Goal: Task Accomplishment & Management: Manage account settings

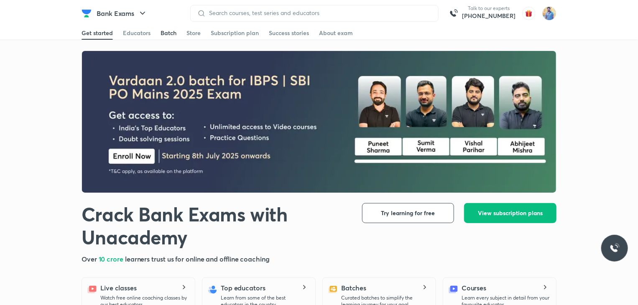
click at [170, 33] on div "Batch" at bounding box center [169, 33] width 16 height 8
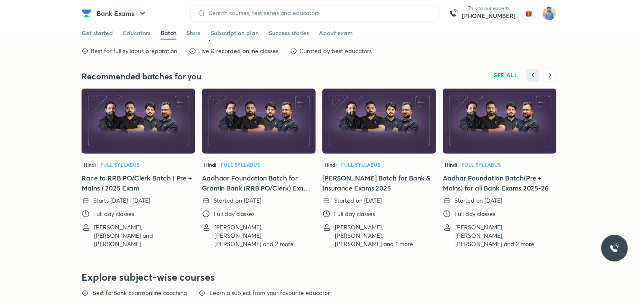
scroll to position [1831, 0]
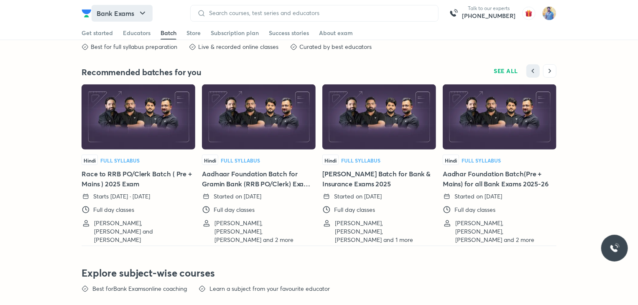
click at [142, 13] on icon "button" at bounding box center [142, 13] width 5 height 3
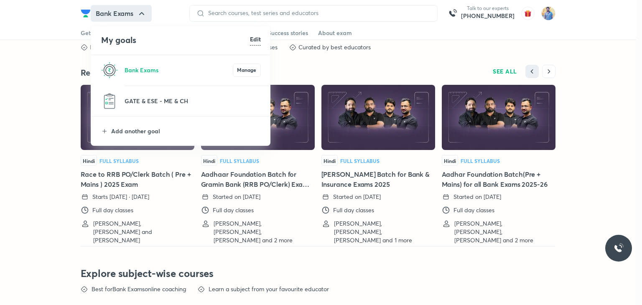
click at [256, 41] on h6 "Edit" at bounding box center [255, 39] width 11 height 9
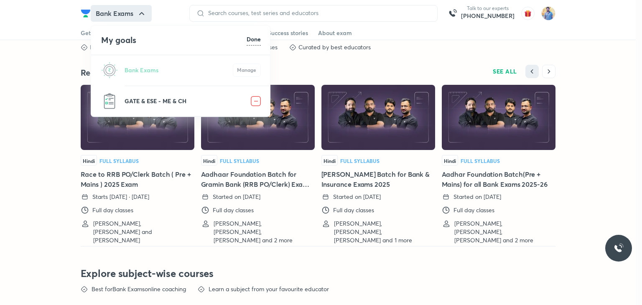
click at [125, 101] on p "GATE & ESE - ME & CH" at bounding box center [188, 101] width 126 height 9
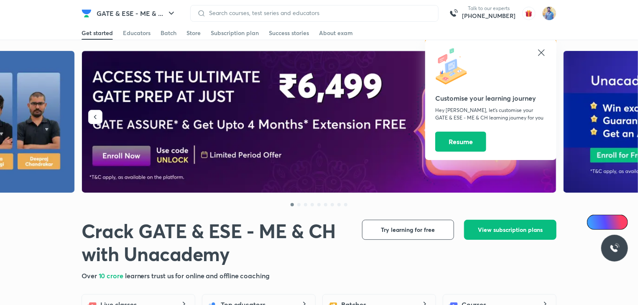
click at [540, 50] on icon at bounding box center [541, 53] width 10 height 10
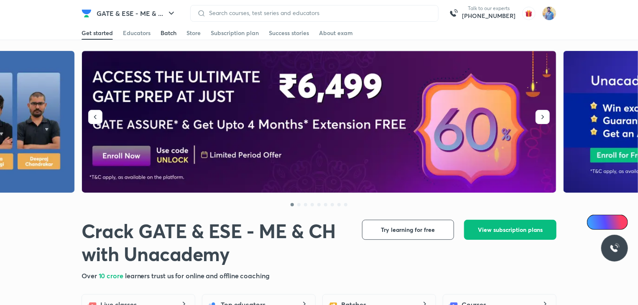
click at [172, 28] on link "Batch" at bounding box center [169, 32] width 16 height 13
click at [227, 31] on div "Subscription plan" at bounding box center [235, 33] width 48 height 8
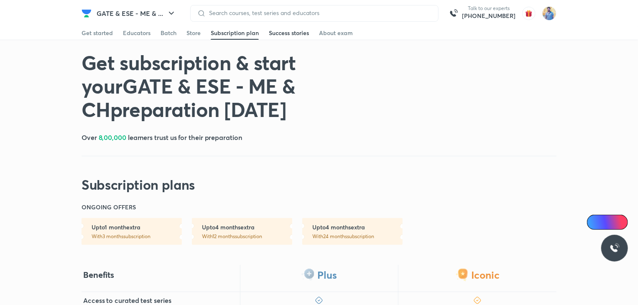
click at [295, 38] on link "Success stories" at bounding box center [289, 32] width 40 height 13
click at [337, 32] on div "About exam" at bounding box center [336, 33] width 34 height 8
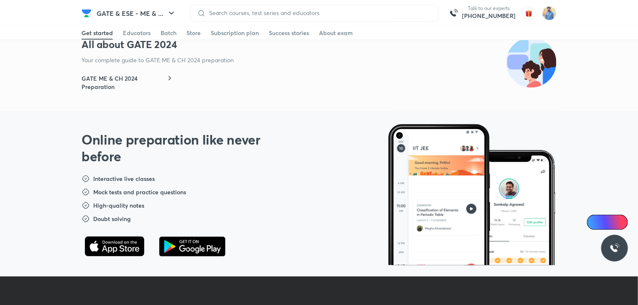
scroll to position [494, 0]
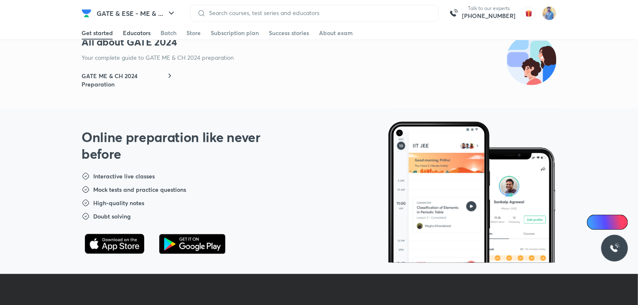
click at [131, 33] on div "Educators" at bounding box center [137, 33] width 28 height 8
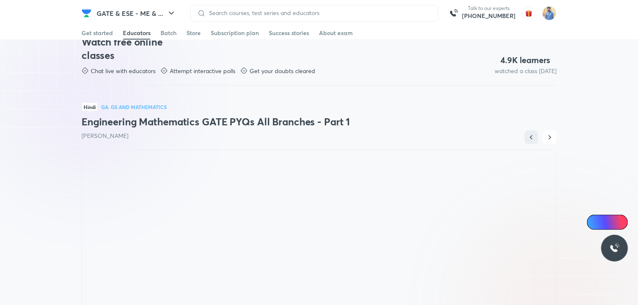
scroll to position [0, 0]
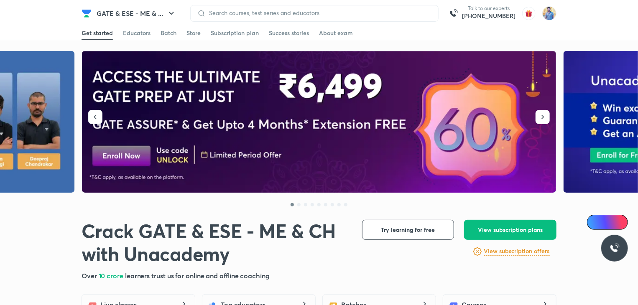
click at [178, 31] on div "Get started Educators Batch Store Subscription plan Success stories About exam" at bounding box center [319, 32] width 475 height 13
click at [167, 31] on div "Batch" at bounding box center [169, 33] width 16 height 8
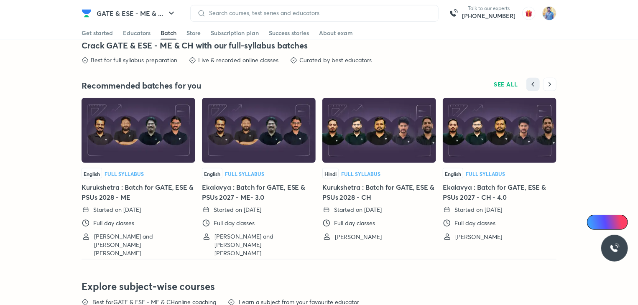
scroll to position [1857, 0]
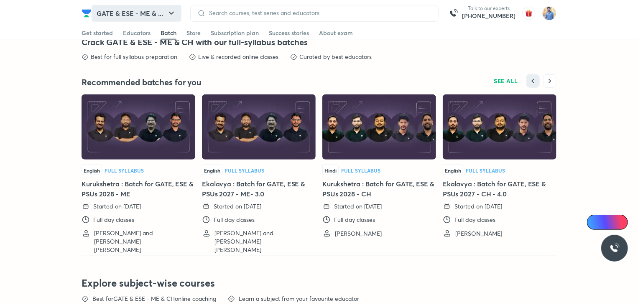
click at [173, 13] on icon "button" at bounding box center [171, 13] width 10 height 10
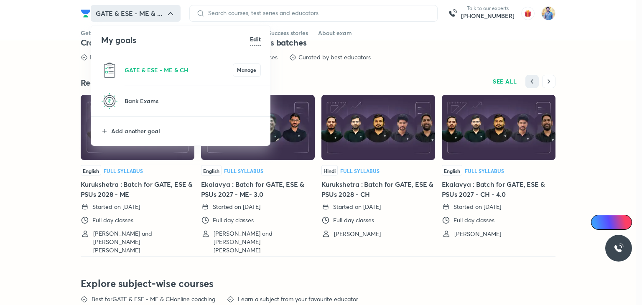
click at [110, 129] on li "Add another goal" at bounding box center [181, 131] width 180 height 29
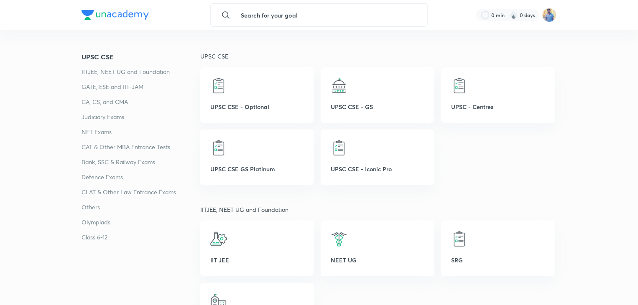
scroll to position [123, 0]
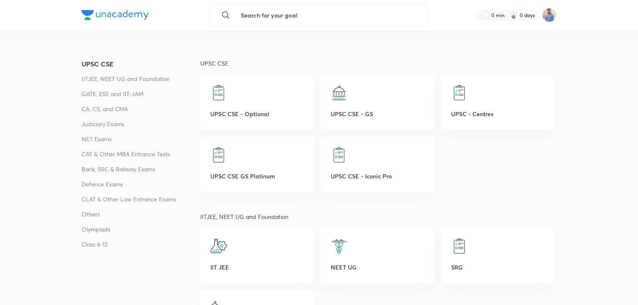
click at [94, 212] on p "Others" at bounding box center [141, 214] width 119 height 10
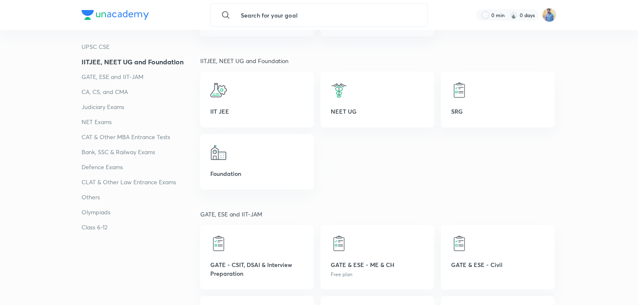
scroll to position [40, 0]
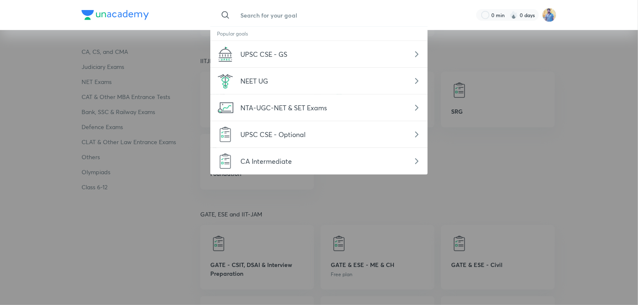
click at [305, 18] on input "text" at bounding box center [327, 15] width 187 height 23
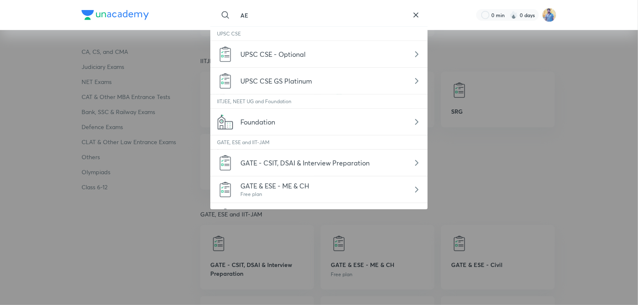
type input "A"
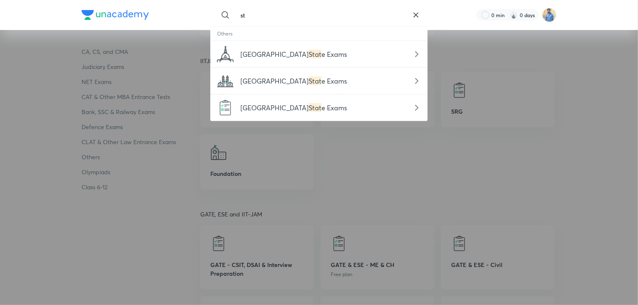
type input "s"
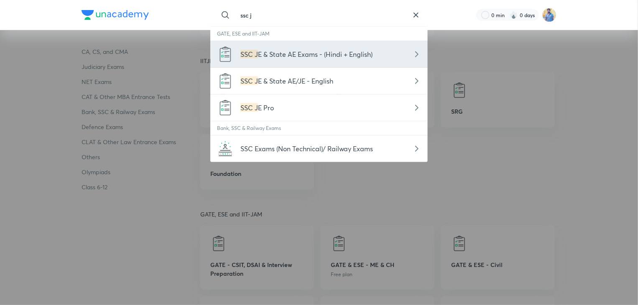
click at [290, 52] on span "E & State AE Exams - (Hindi + English)" at bounding box center [315, 54] width 115 height 9
type input "SSC JE & State AE Exams - (Hindi + English)"
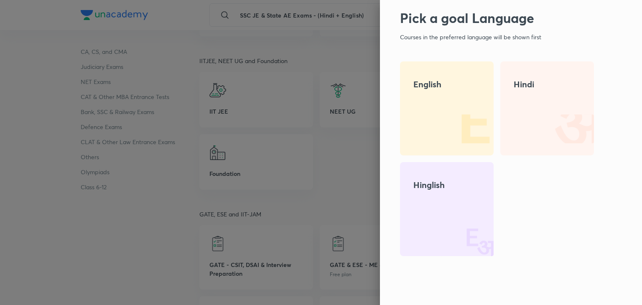
click at [484, 106] on img at bounding box center [467, 129] width 54 height 54
click at [523, 100] on div "Hindi" at bounding box center [547, 108] width 94 height 94
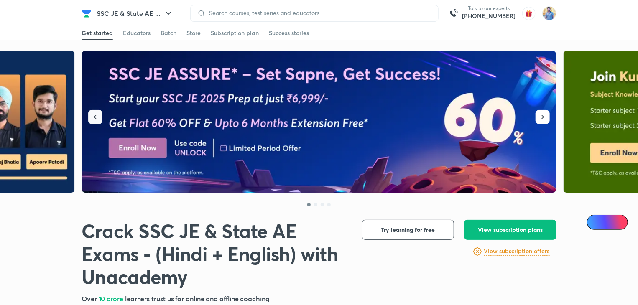
click at [99, 113] on icon "button" at bounding box center [95, 117] width 8 height 8
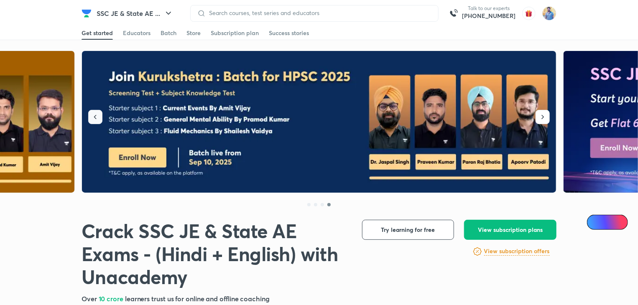
click at [99, 113] on icon "button" at bounding box center [95, 117] width 8 height 8
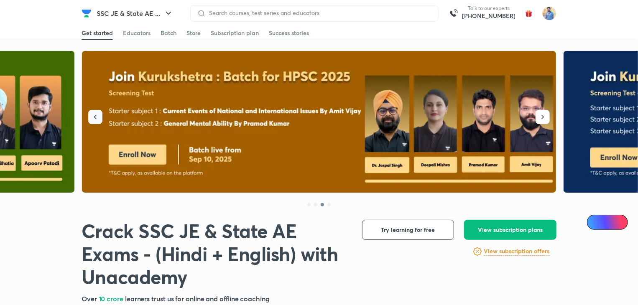
click at [99, 113] on icon "button" at bounding box center [95, 117] width 8 height 8
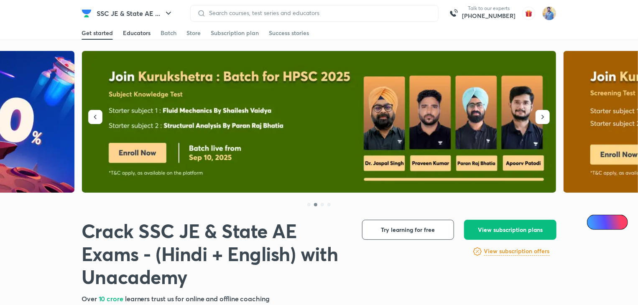
click at [145, 35] on div "Educators" at bounding box center [137, 33] width 28 height 8
click at [537, 115] on button "button" at bounding box center [542, 117] width 14 height 14
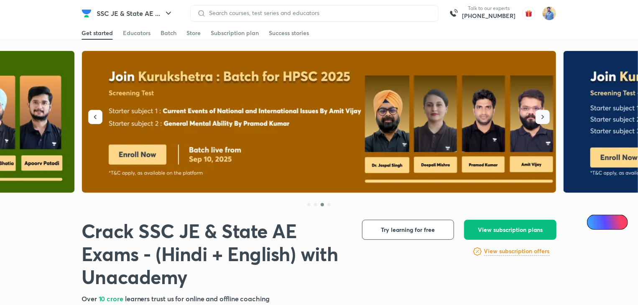
click at [537, 115] on button "button" at bounding box center [542, 117] width 14 height 14
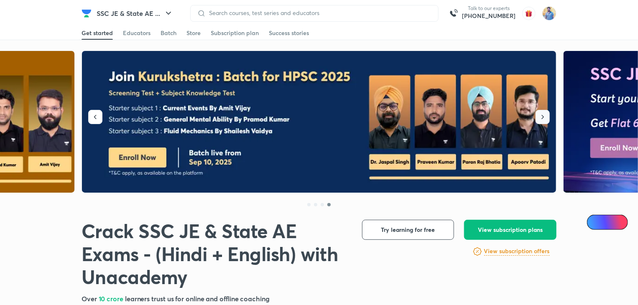
click at [537, 115] on button "button" at bounding box center [542, 117] width 14 height 14
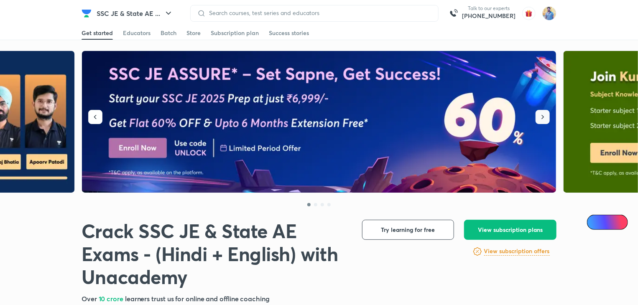
click at [537, 115] on button "button" at bounding box center [542, 117] width 14 height 14
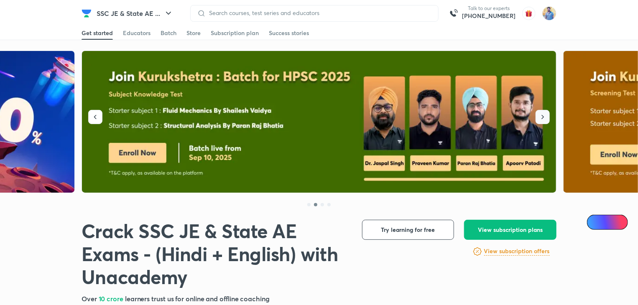
click at [537, 115] on button "button" at bounding box center [542, 117] width 14 height 14
